Goal: Transaction & Acquisition: Download file/media

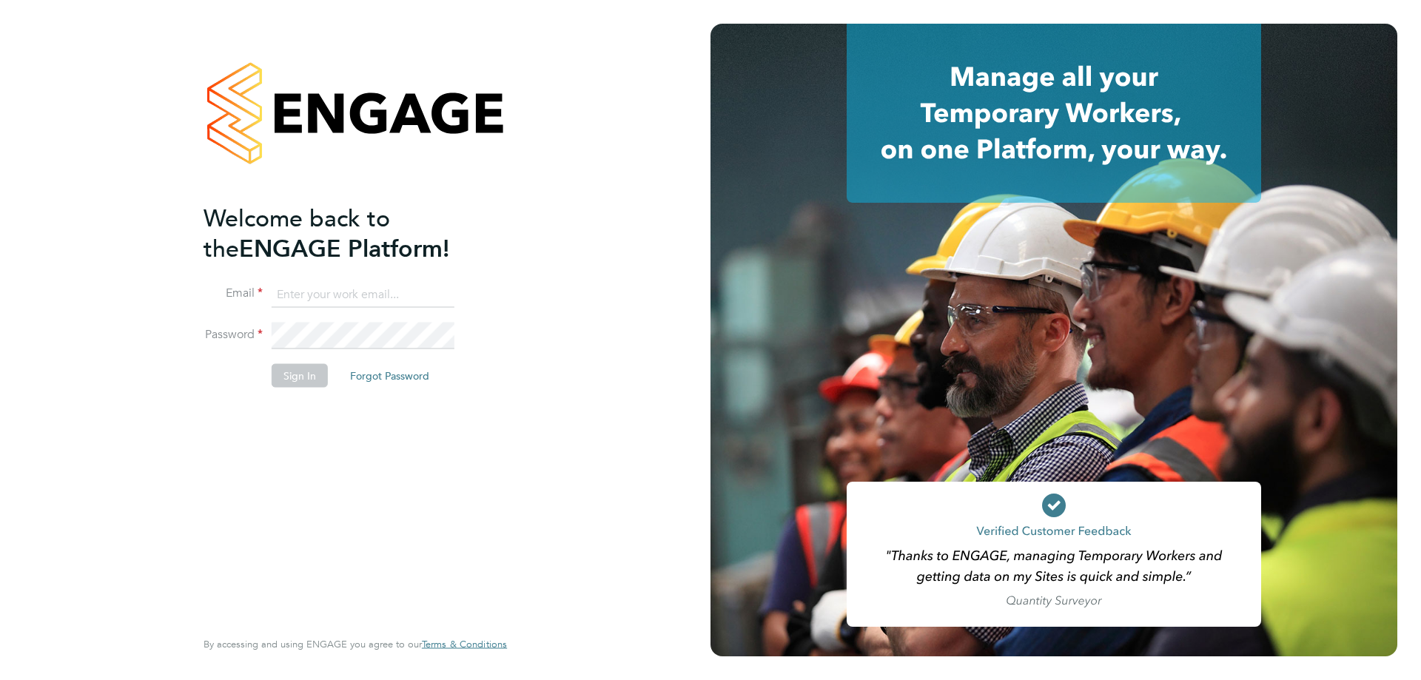
type input "[EMAIL_ADDRESS][DOMAIN_NAME]"
click at [294, 374] on button "Sign In" at bounding box center [300, 375] width 56 height 24
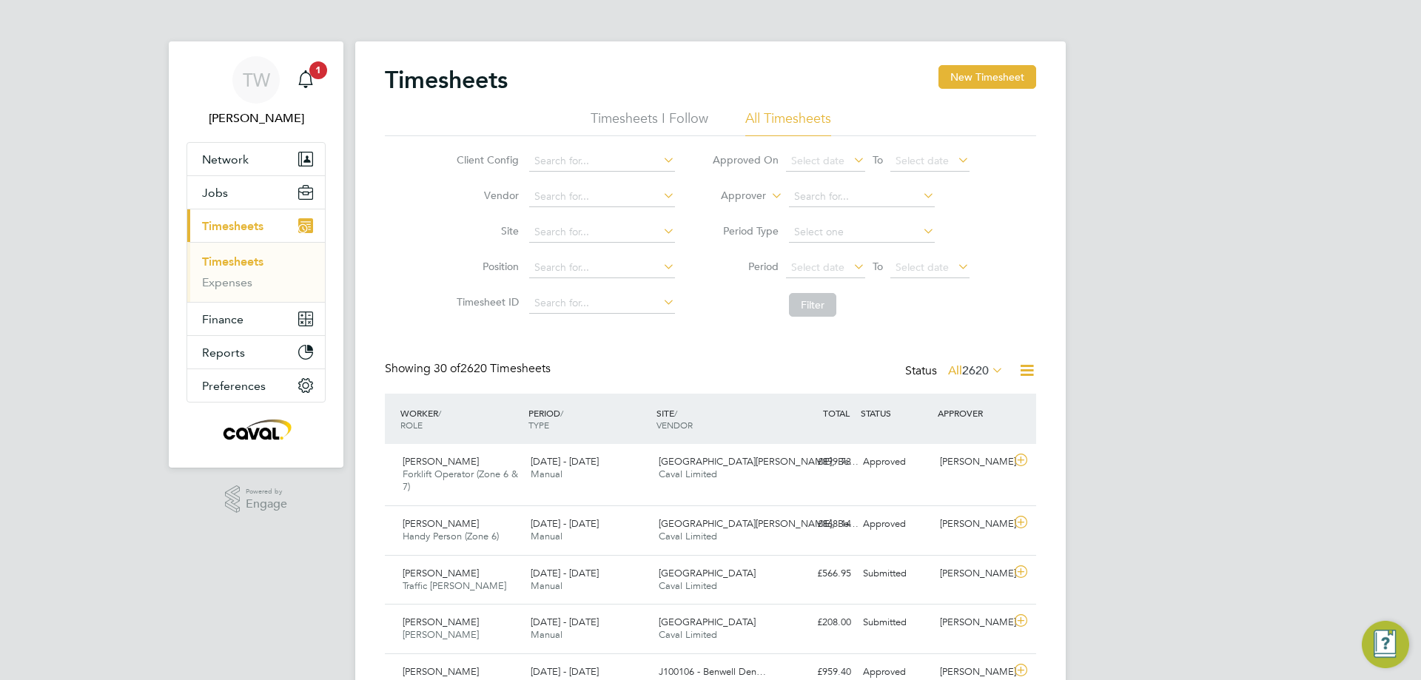
click at [234, 260] on link "Timesheets" at bounding box center [232, 262] width 61 height 14
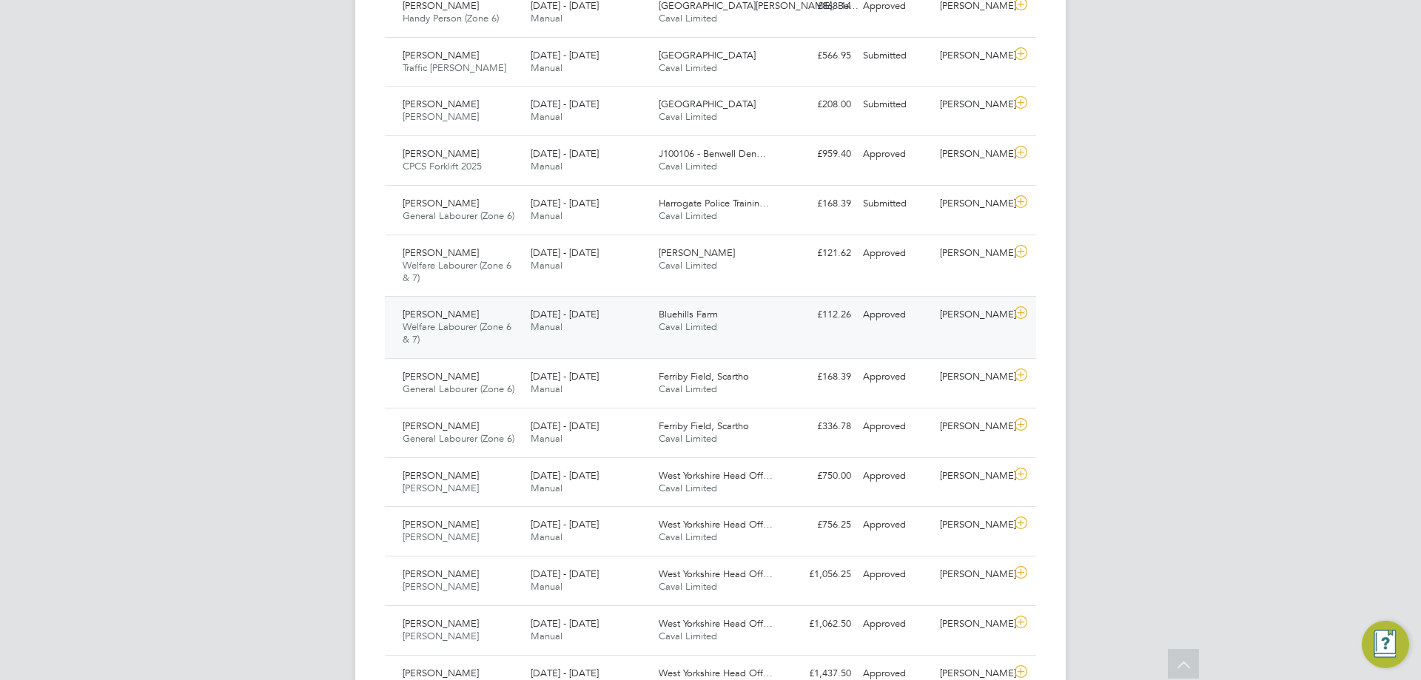
click at [1021, 309] on icon at bounding box center [1021, 313] width 19 height 12
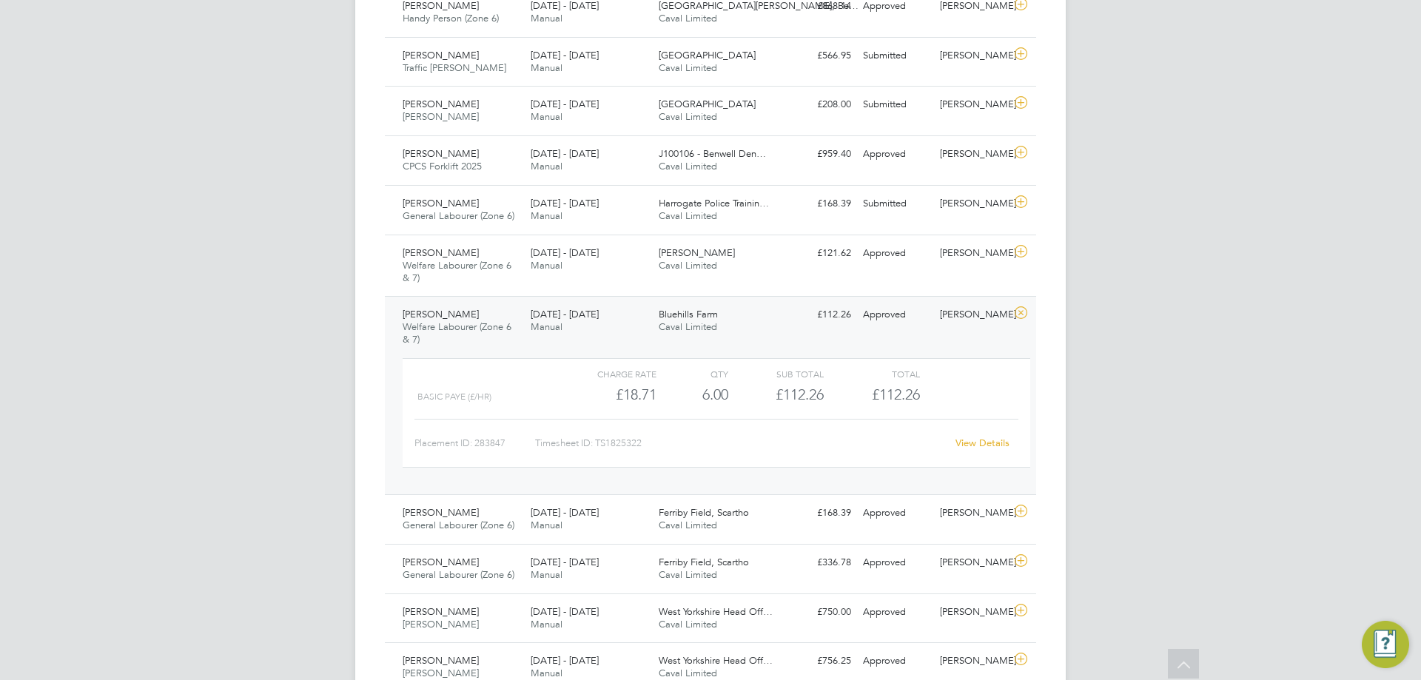
click at [978, 443] on link "View Details" at bounding box center [983, 443] width 54 height 13
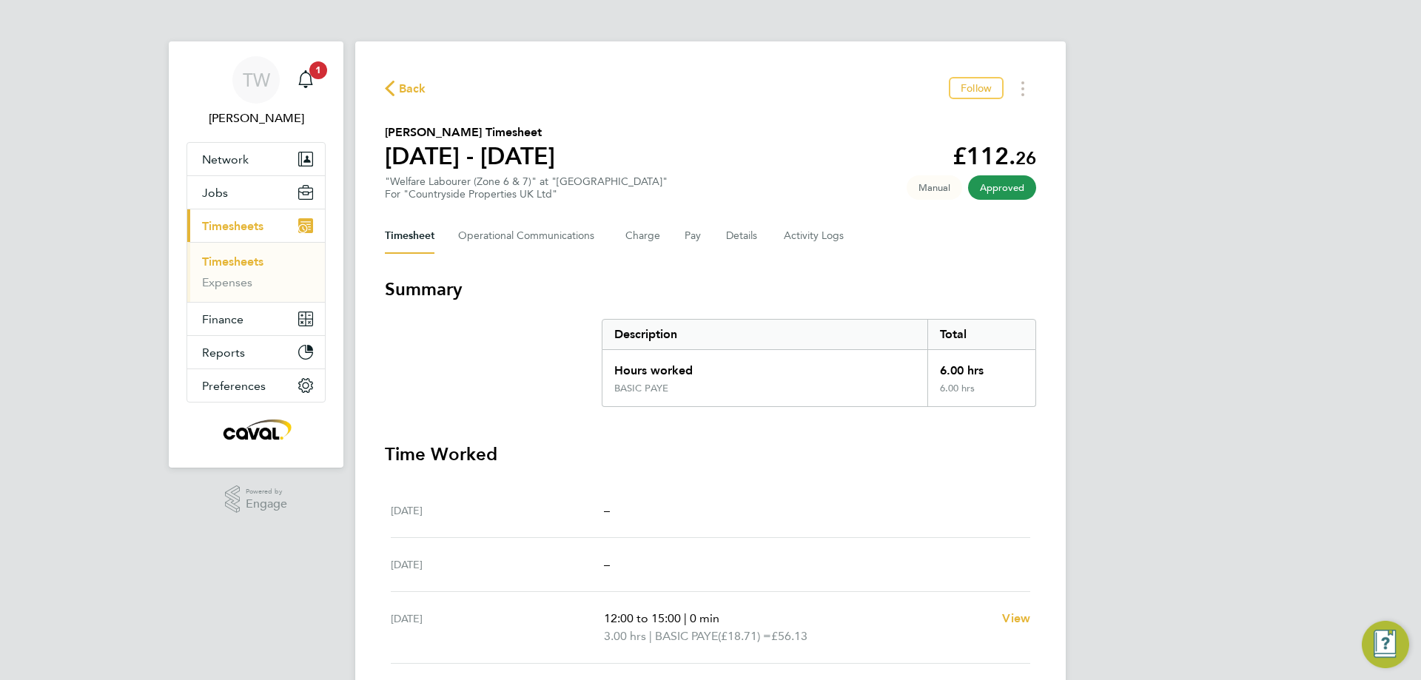
click at [1036, 87] on div "Back Follow Katey Louise Hearn's Timesheet 15 - 21 Sept 2025 £112. 26 "Welfare …" at bounding box center [710, 522] width 711 height 963
click at [1029, 85] on button "Timesheets Menu" at bounding box center [1023, 88] width 27 height 23
click at [977, 108] on link "Download timesheet" at bounding box center [948, 122] width 178 height 30
click at [420, 90] on span "Back" at bounding box center [412, 89] width 27 height 18
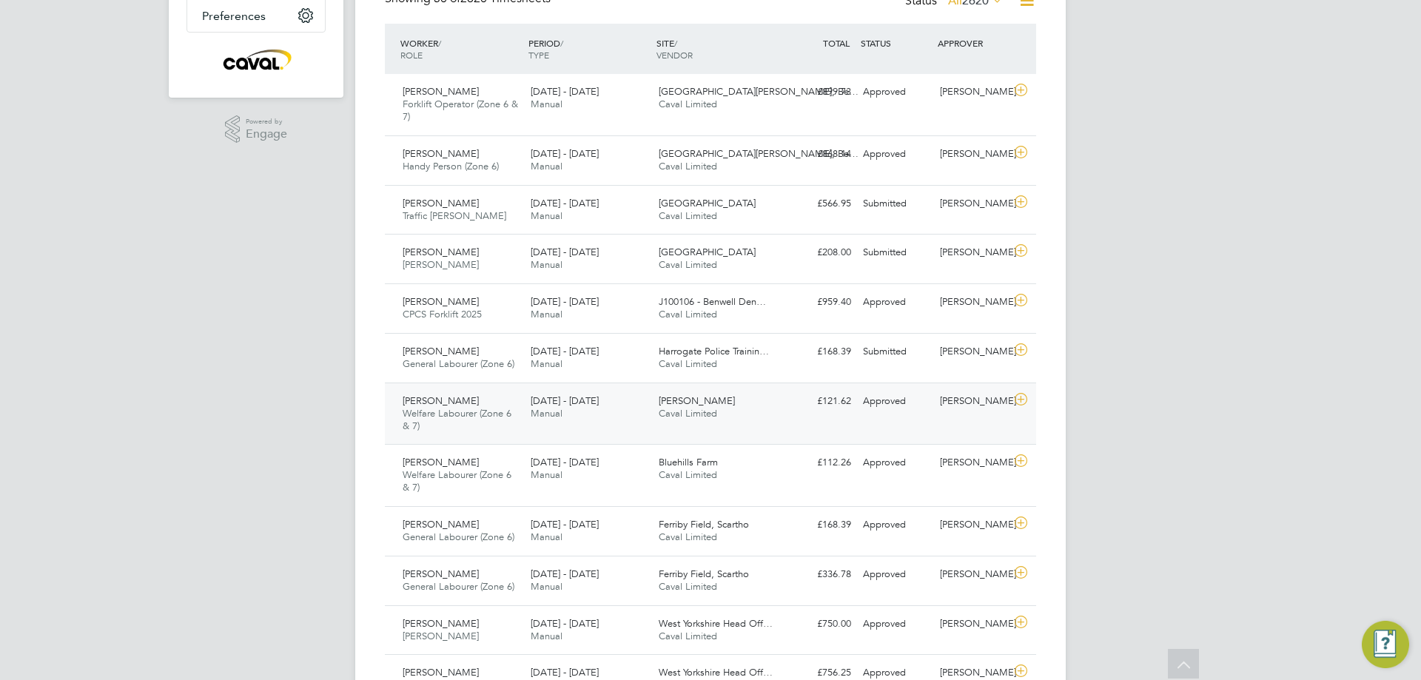
click at [1021, 403] on icon at bounding box center [1021, 400] width 19 height 12
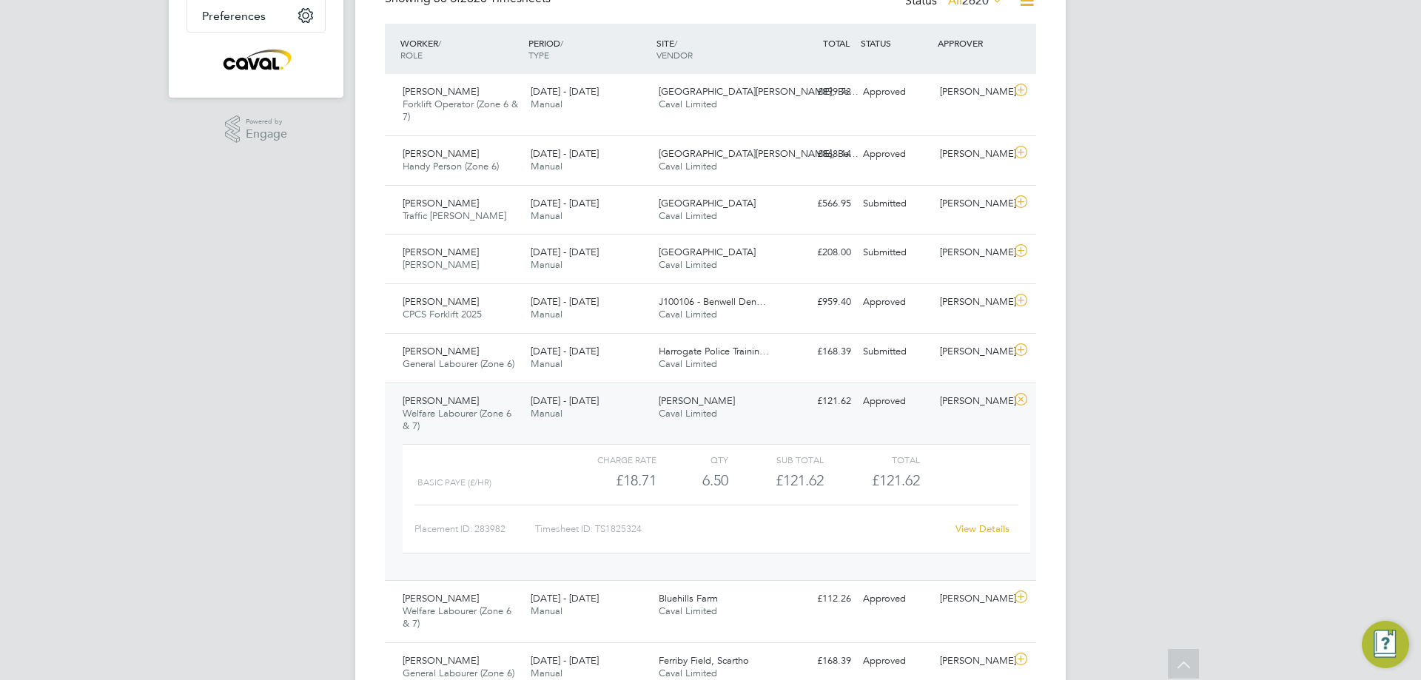
click at [993, 537] on div "View Details" at bounding box center [982, 529] width 73 height 24
click at [990, 528] on link "View Details" at bounding box center [983, 529] width 54 height 13
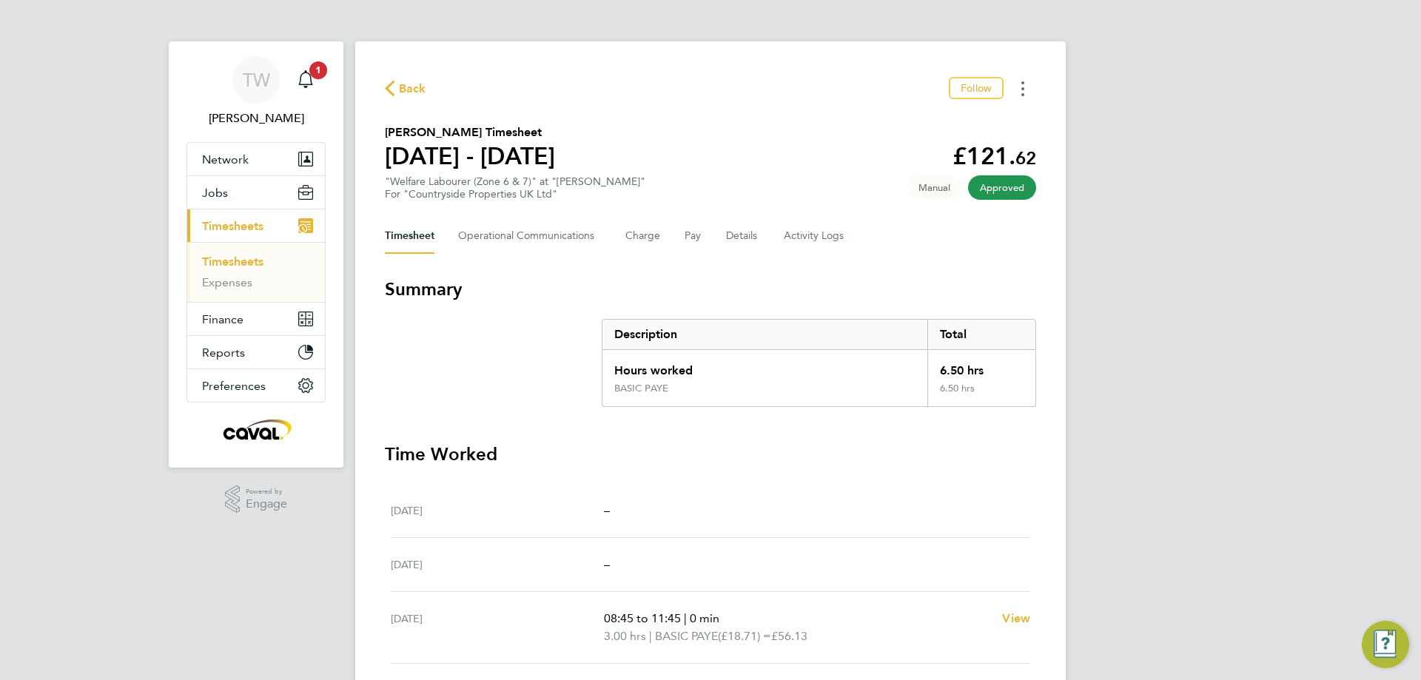
click at [1023, 90] on button "Timesheets Menu" at bounding box center [1023, 88] width 27 height 23
click at [959, 119] on link "Download timesheet" at bounding box center [948, 122] width 178 height 30
